Goal: Find specific page/section

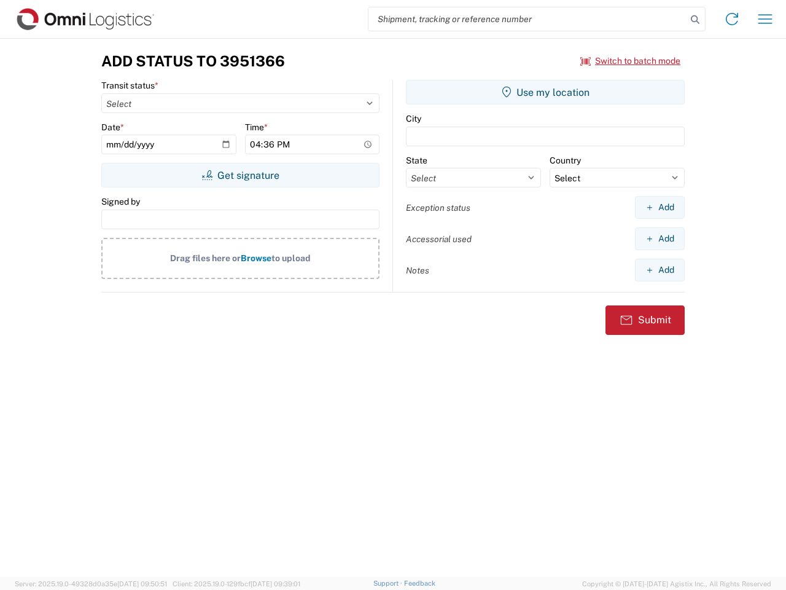
click at [528, 19] on input "search" at bounding box center [527, 18] width 318 height 23
click at [695, 20] on icon at bounding box center [695, 19] width 17 height 17
click at [732, 19] on icon at bounding box center [732, 19] width 20 height 20
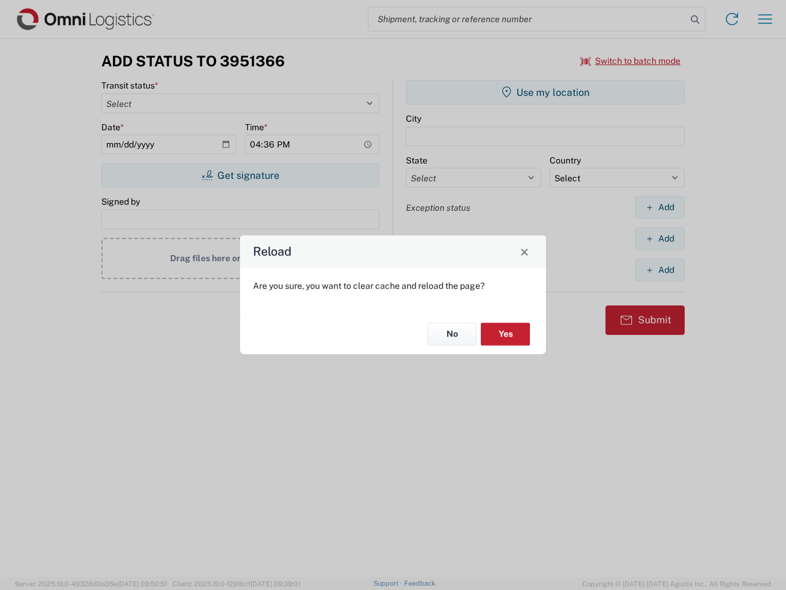
click at [765, 19] on div "Reload Are you sure, you want to clear cache and reload the page? No Yes" at bounding box center [393, 295] width 786 height 590
click at [631, 61] on div "Reload Are you sure, you want to clear cache and reload the page? No Yes" at bounding box center [393, 295] width 786 height 590
click at [240, 175] on div "Reload Are you sure, you want to clear cache and reload the page? No Yes" at bounding box center [393, 295] width 786 height 590
click at [545, 92] on div "Reload Are you sure, you want to clear cache and reload the page? No Yes" at bounding box center [393, 295] width 786 height 590
click at [660, 207] on div "Reload Are you sure, you want to clear cache and reload the page? No Yes" at bounding box center [393, 295] width 786 height 590
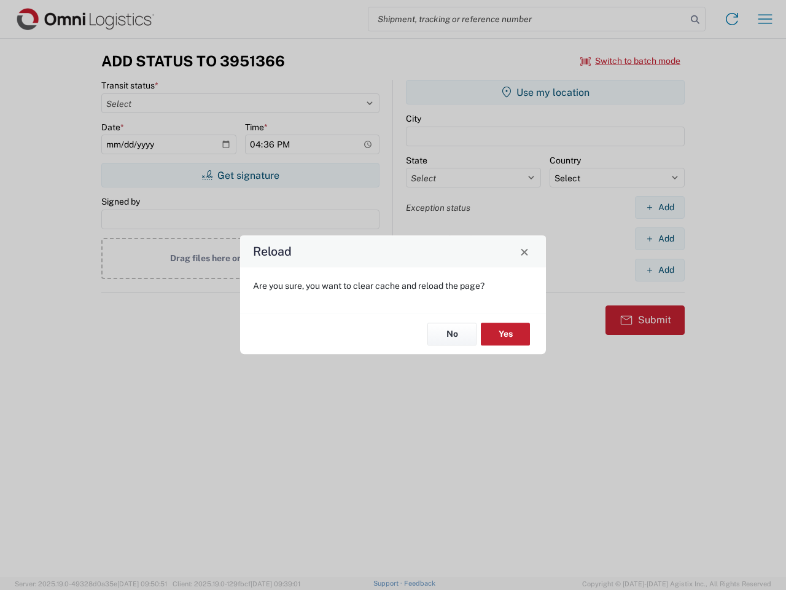
click at [660, 238] on div "Reload Are you sure, you want to clear cache and reload the page? No Yes" at bounding box center [393, 295] width 786 height 590
click at [660, 270] on div "Reload Are you sure, you want to clear cache and reload the page? No Yes" at bounding box center [393, 295] width 786 height 590
